Goal: Transaction & Acquisition: Purchase product/service

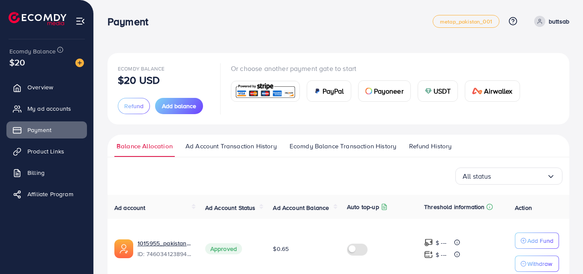
scroll to position [101, 0]
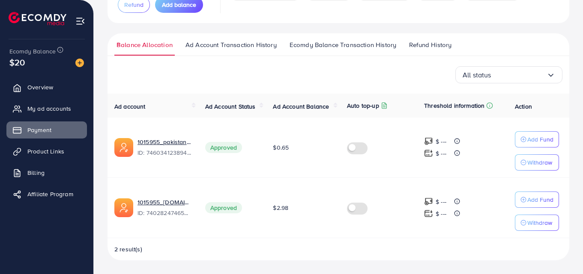
click at [395, 160] on td at bounding box center [378, 148] width 77 height 60
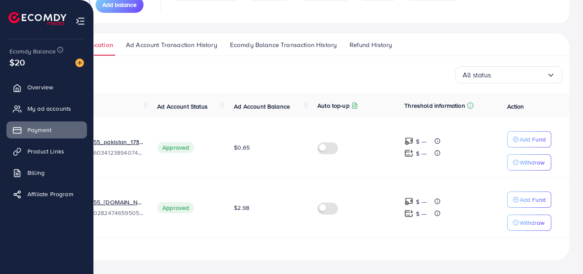
click at [74, 20] on ul at bounding box center [47, 20] width 77 height 34
click at [80, 19] on img at bounding box center [80, 21] width 10 height 10
click at [78, 15] on li at bounding box center [80, 20] width 10 height 34
click at [80, 24] on img at bounding box center [80, 21] width 10 height 10
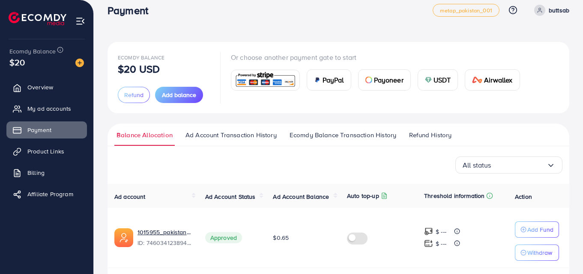
scroll to position [0, 0]
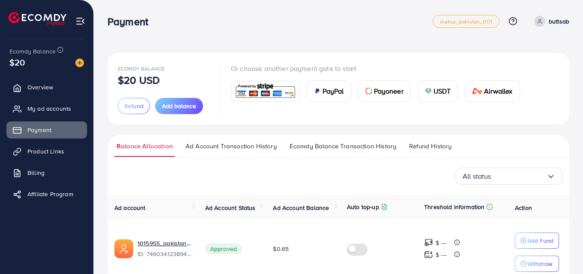
click at [350, 130] on div "Ecomdy Balance $20 USD Refund Add balance Or choose another payment gate to sta…" at bounding box center [338, 207] width 462 height 309
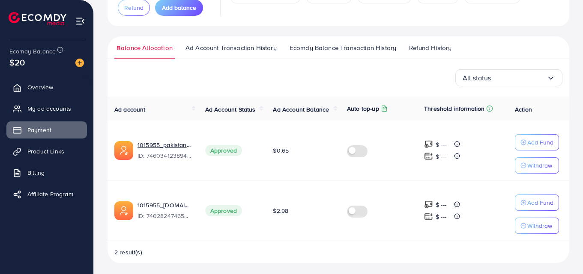
scroll to position [101, 0]
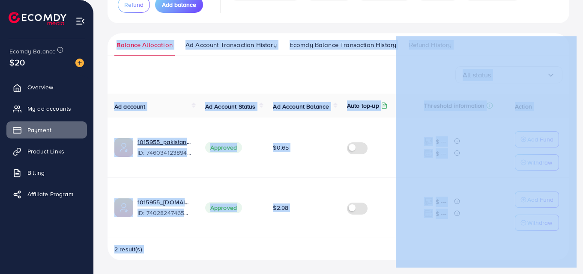
drag, startPoint x: 104, startPoint y: 51, endPoint x: 396, endPoint y: 38, distance: 291.9
click at [64, 1] on div "Payment metap_pakistan_001 Help Center Contact Support Plans and Pricing Term a…" at bounding box center [291, 87] width 583 height 376
click at [398, 28] on div "Ecomdy Balance $20 USD Refund Add balance Or choose another payment gate to sta…" at bounding box center [338, 106] width 462 height 309
click at [347, 70] on div "All status Loading..." at bounding box center [338, 74] width 448 height 17
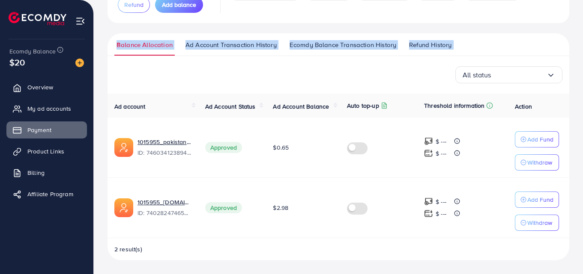
drag, startPoint x: 101, startPoint y: 41, endPoint x: 391, endPoint y: 60, distance: 290.5
click at [391, 60] on div "Ecomdy Balance $20 USD Refund Add balance Or choose another payment gate to sta…" at bounding box center [338, 87] width 489 height 376
click at [358, 65] on div "Balance Allocation Ad Account Transaction History Ecomdy Balance Transaction Hi…" at bounding box center [338, 146] width 462 height 227
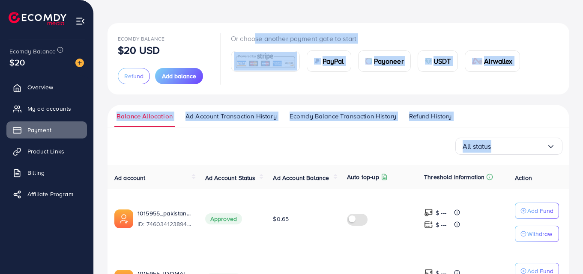
scroll to position [0, 0]
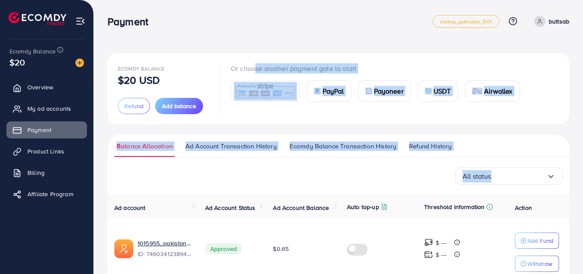
drag, startPoint x: 134, startPoint y: 90, endPoint x: 252, endPoint y: -14, distance: 157.1
click at [252, 0] on html "Payment metap_pakistan_001 Help Center Contact Support Plans and Pricing Term a…" at bounding box center [291, 137] width 583 height 274
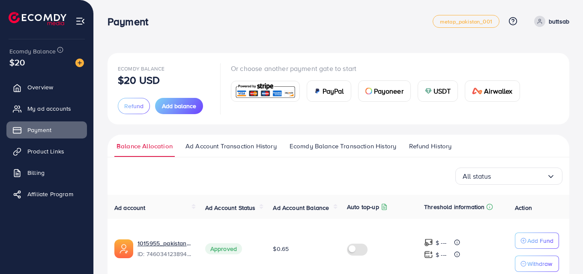
click at [235, 20] on div "Payment" at bounding box center [269, 21] width 325 height 12
drag, startPoint x: 223, startPoint y: 64, endPoint x: 357, endPoint y: 66, distance: 133.6
click at [357, 66] on div "Or choose another payment gate to start PayPal Payoneer USDT Airwallex" at bounding box center [368, 88] width 317 height 51
click at [339, 54] on div "Ecomdy Balance $20 USD Refund Add balance Or choose another payment gate to sta…" at bounding box center [338, 89] width 462 height 72
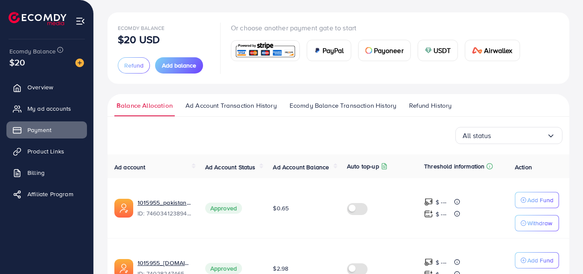
scroll to position [101, 0]
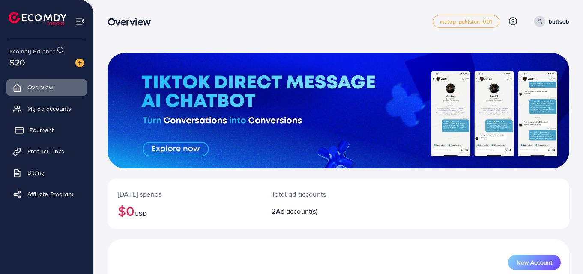
click at [41, 131] on span "Payment" at bounding box center [42, 130] width 24 height 9
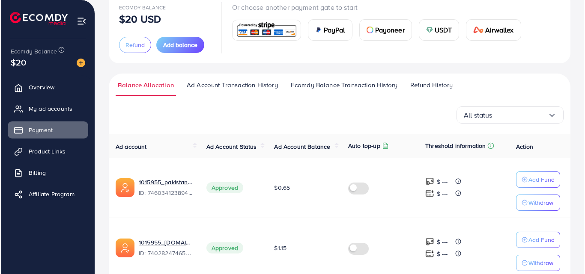
scroll to position [101, 0]
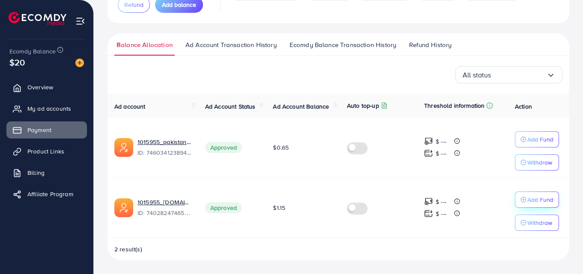
click at [533, 198] on p "Add Fund" at bounding box center [540, 200] width 26 height 10
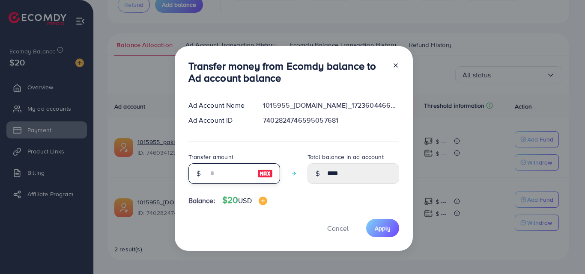
click at [235, 175] on input "number" at bounding box center [229, 174] width 43 height 21
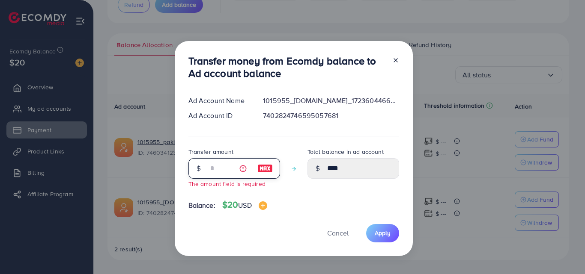
type input "*"
type input "****"
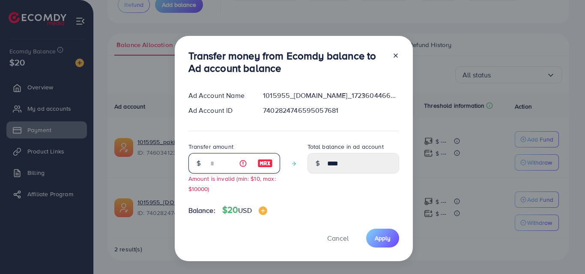
type input "**"
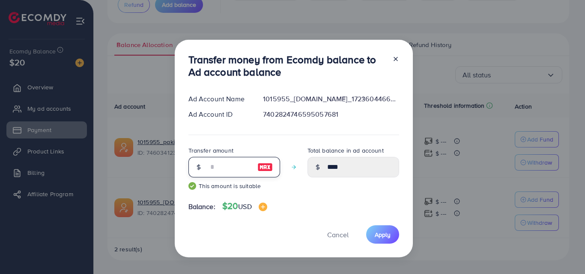
type input "*****"
type input "**"
click at [376, 237] on span "Apply" at bounding box center [383, 235] width 16 height 9
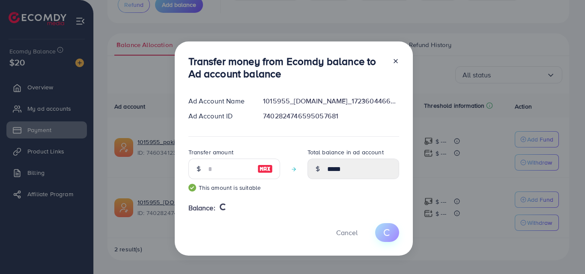
type input "****"
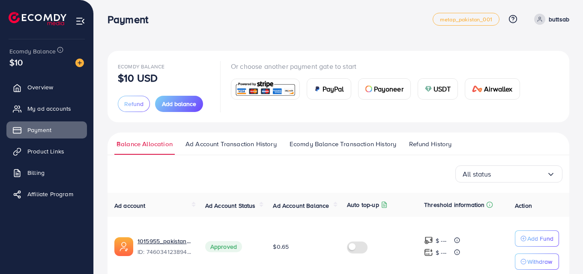
scroll to position [0, 0]
